Goal: Information Seeking & Learning: Learn about a topic

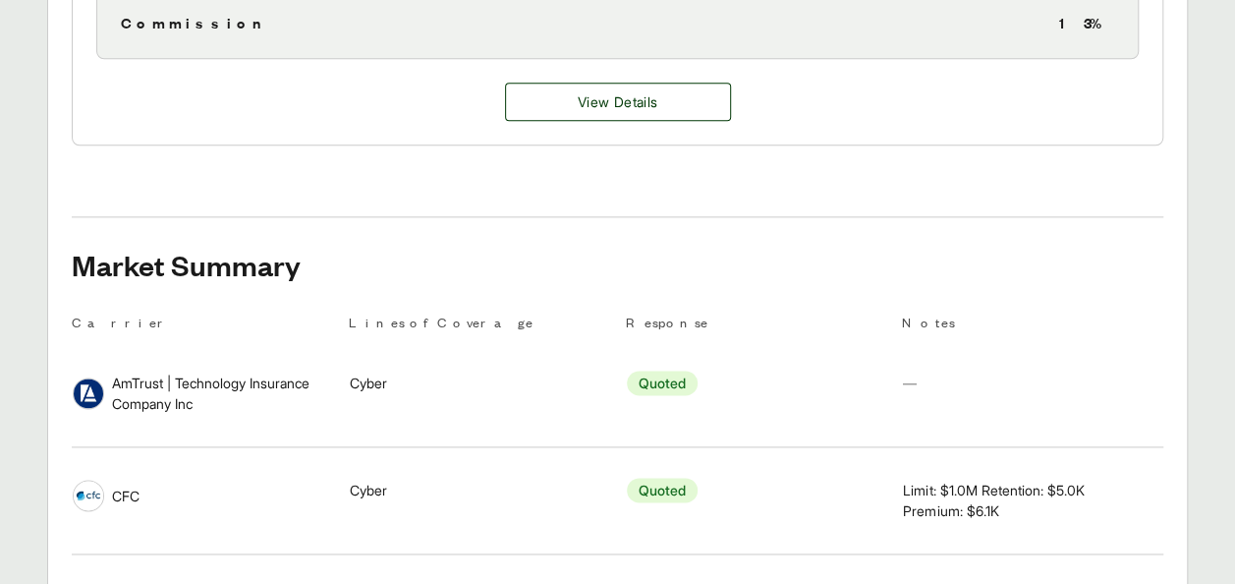
scroll to position [1115, 0]
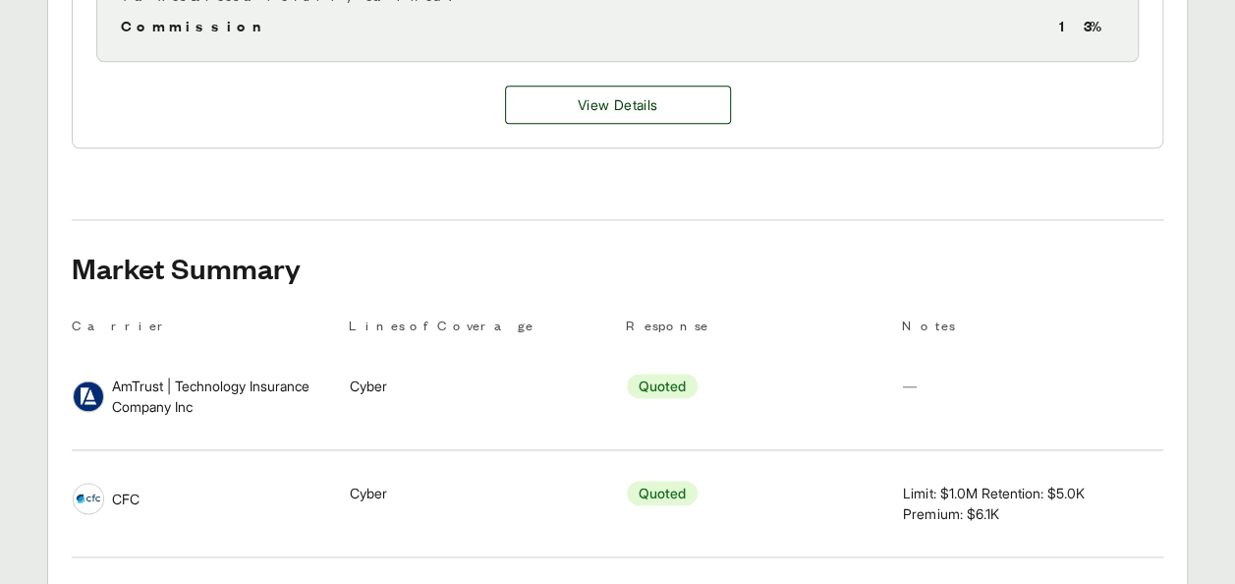
click at [775, 401] on div "Response Quoted" at bounding box center [756, 386] width 259 height 68
click at [248, 387] on span "AmTrust | Technology Insurance Company Inc" at bounding box center [222, 396] width 220 height 41
click at [618, 95] on span "View Details" at bounding box center [618, 105] width 80 height 21
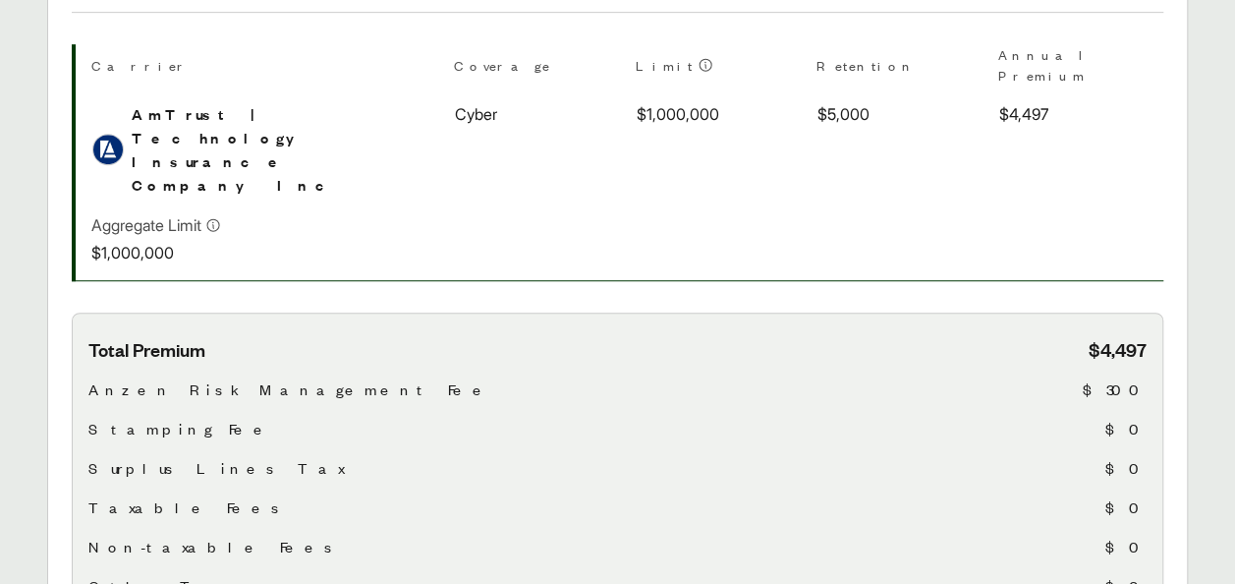
scroll to position [544, 0]
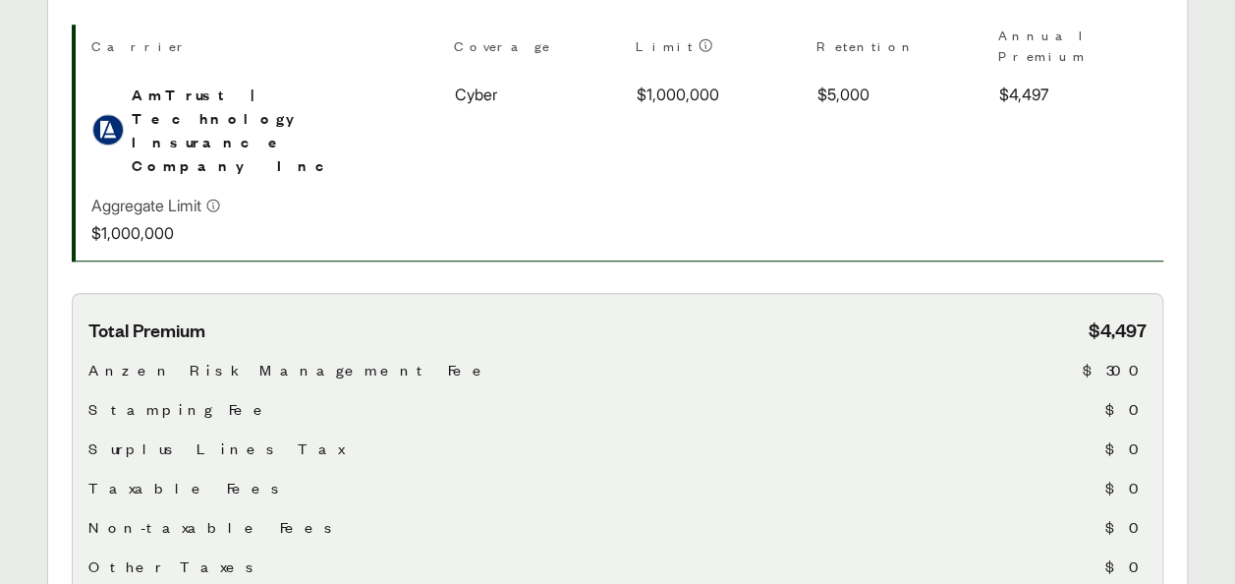
click at [110, 397] on span "Stamping Fee" at bounding box center [180, 409] width 185 height 24
drag, startPoint x: 110, startPoint y: 316, endPoint x: 737, endPoint y: 316, distance: 627.1
click at [737, 397] on div "Stamping Fee $0" at bounding box center [617, 409] width 1059 height 24
click at [900, 476] on div "Taxable Fees $0" at bounding box center [617, 488] width 1059 height 24
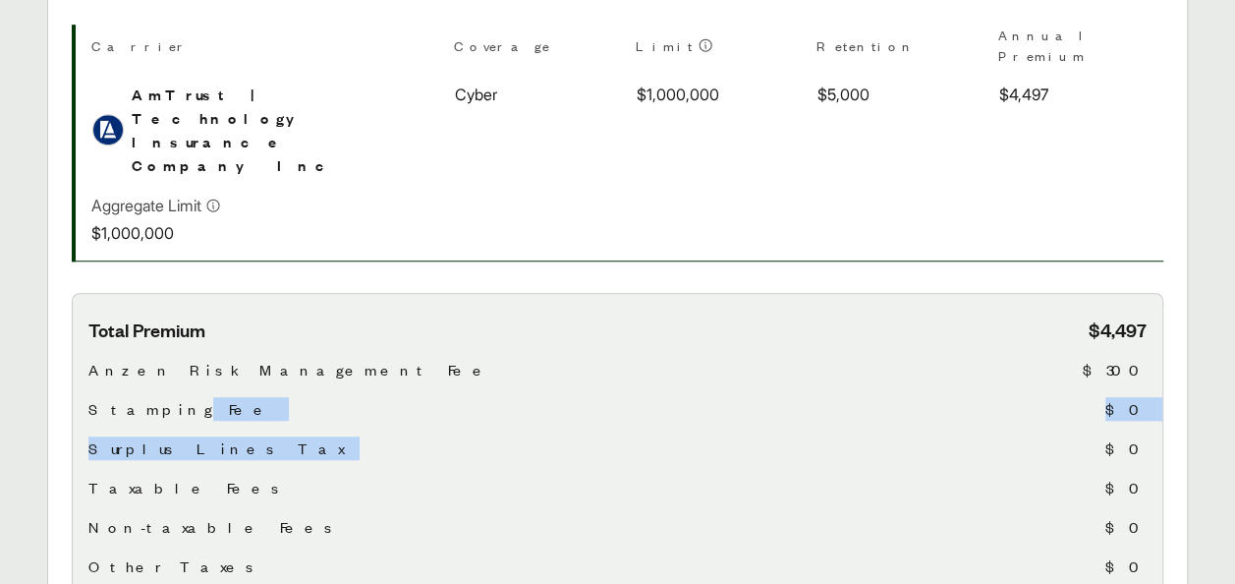
drag, startPoint x: 147, startPoint y: 320, endPoint x: 736, endPoint y: 355, distance: 589.7
click at [736, 355] on div "Total Premium $4,497 Anzen Risk Management Fee $300 Stamping Fee $0 Surplus Lin…" at bounding box center [617, 459] width 1059 height 285
drag, startPoint x: 736, startPoint y: 355, endPoint x: 908, endPoint y: 366, distance: 172.3
click at [908, 436] on div "Surplus Lines Tax $0" at bounding box center [617, 448] width 1059 height 24
click at [572, 436] on div "Surplus Lines Tax $0" at bounding box center [617, 448] width 1059 height 24
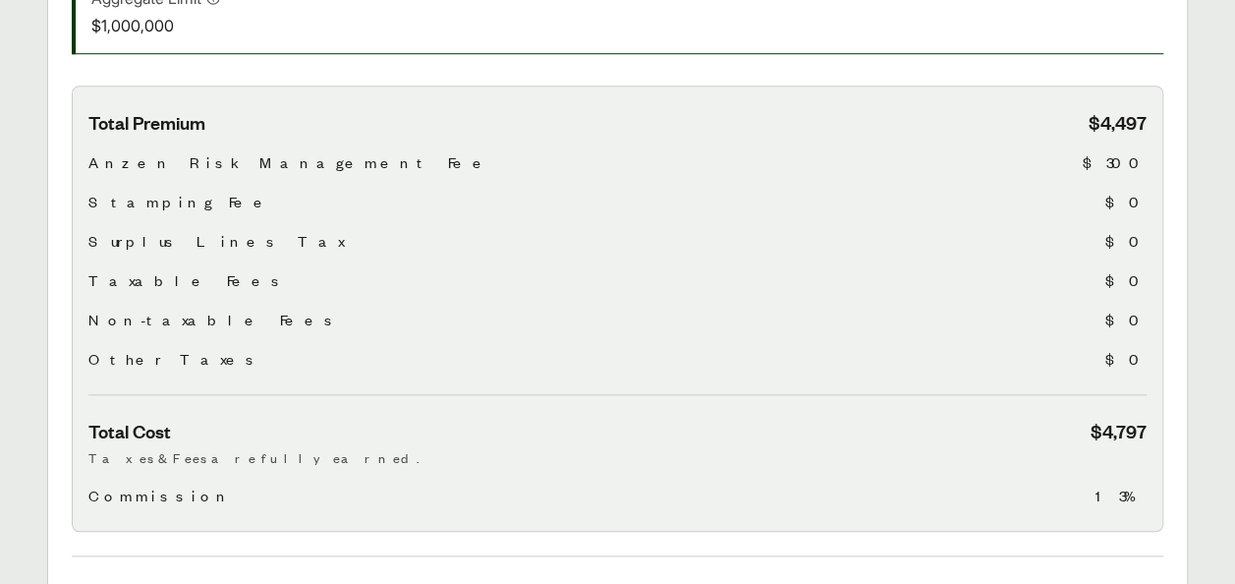
scroll to position [753, 0]
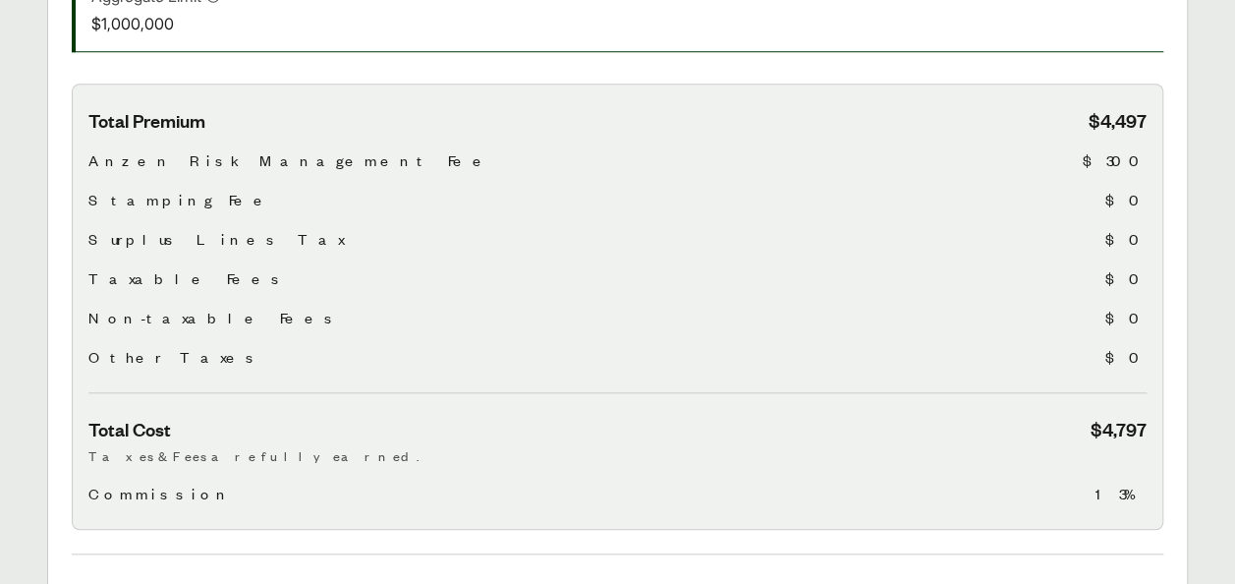
click at [1101, 303] on div "Total Premium $4,497 Anzen Risk Management Fee $300 Stamping Fee $0 Surplus Lin…" at bounding box center [617, 250] width 1059 height 285
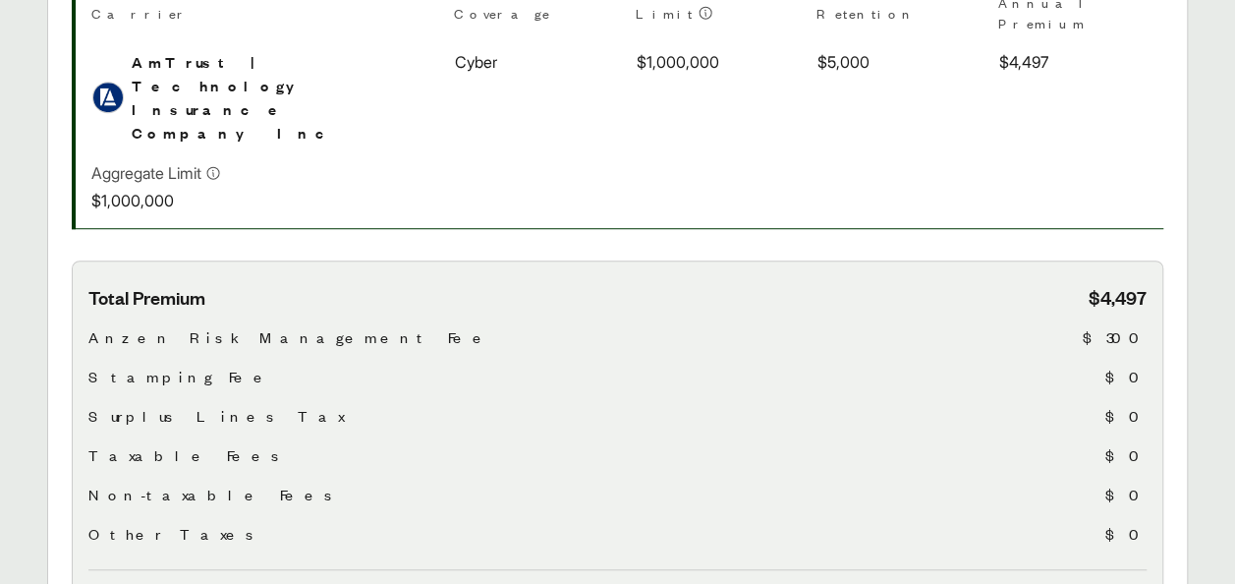
scroll to position [582, 0]
